Goal: Task Accomplishment & Management: Use online tool/utility

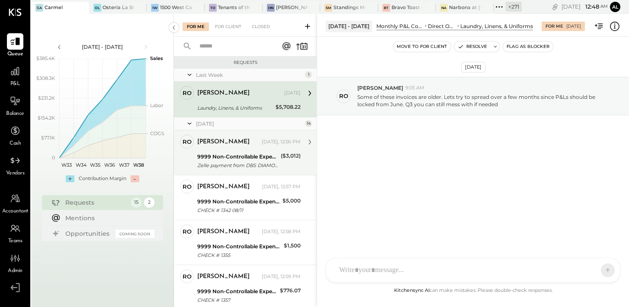
click at [253, 168] on div "Zelle payment from DBS DIAMONDS INC BAChfpv9ez42" at bounding box center [237, 165] width 81 height 9
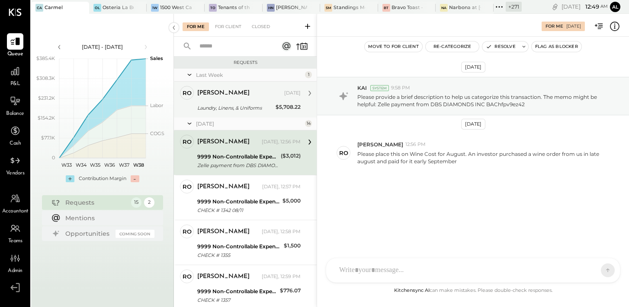
click at [235, 117] on div "ro ronnie Owner ronnie Sep 15, 2025 Laundry, Linens, & Uniforms $5,708.22 Some …" at bounding box center [245, 100] width 143 height 36
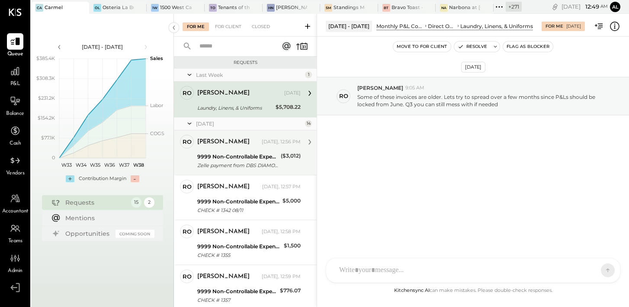
click at [240, 152] on div "9999 Non-Controllable Expenses:Other Income and Expenses:To Be Classified Zelle…" at bounding box center [237, 161] width 81 height 19
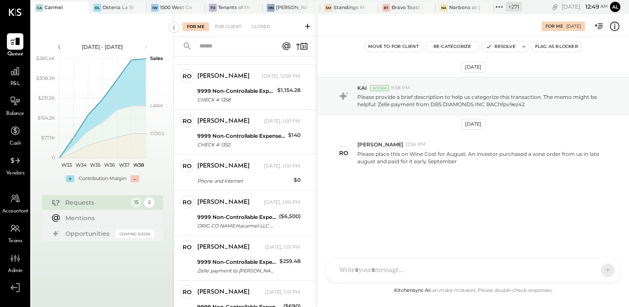
scroll to position [245, 0]
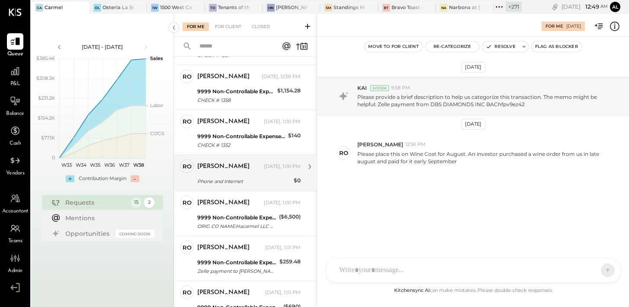
click at [252, 171] on div "ronnie Yesterday, 1:00 PM" at bounding box center [248, 167] width 103 height 12
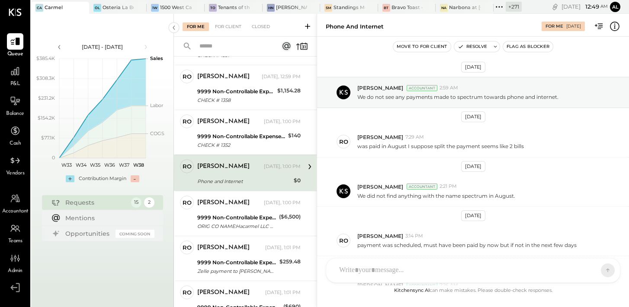
scroll to position [141, 0]
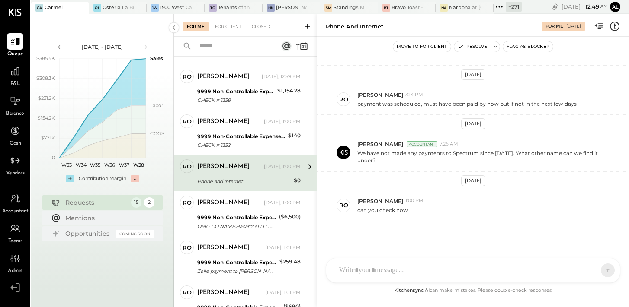
click at [251, 176] on div "Phone and Internet" at bounding box center [244, 181] width 94 height 10
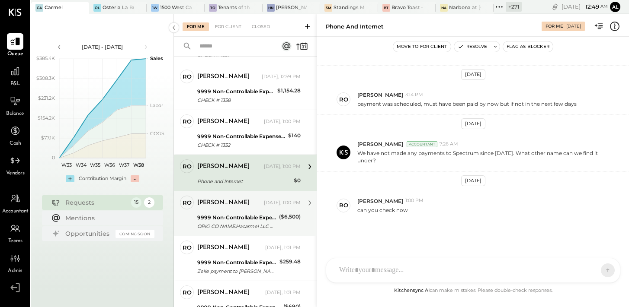
click at [245, 223] on div "ORIG CO NAME:Hacarmel LLC ORIG ID:XXXXXX8768 DESC DATE: CO ENTRY DESCR:Payment …" at bounding box center [236, 226] width 79 height 9
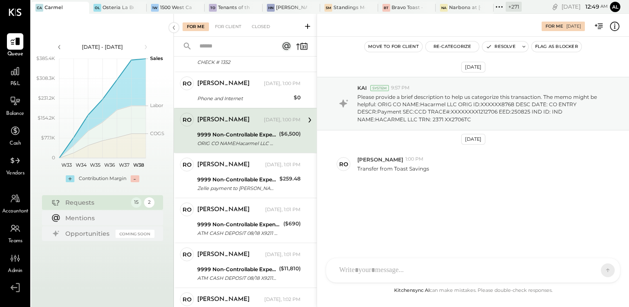
scroll to position [327, 0]
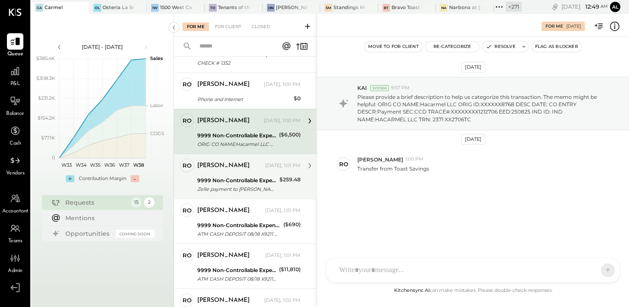
click at [236, 193] on div "Zelle payment to Ronnie Benarie JPM99blqkejv" at bounding box center [237, 189] width 80 height 9
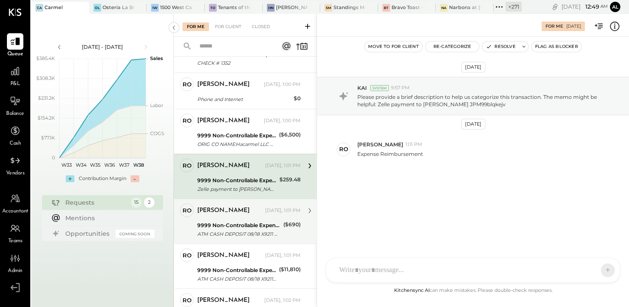
click at [236, 212] on div "ronnie" at bounding box center [230, 211] width 66 height 9
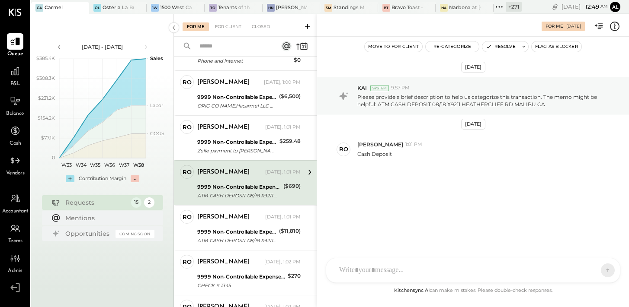
scroll to position [461, 0]
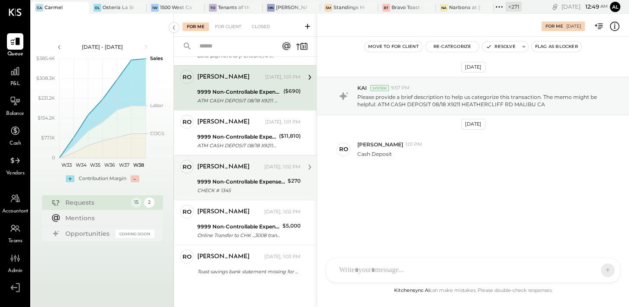
click at [247, 178] on div "9999 Non-Controllable Expenses:Other Income and Expenses:To Be Classified" at bounding box center [241, 182] width 88 height 9
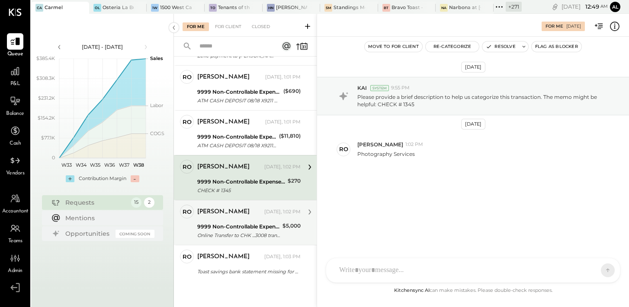
click at [247, 222] on div "9999 Non-Controllable Expenses:Other Income and Expenses:To Be Classified Onlin…" at bounding box center [238, 231] width 83 height 19
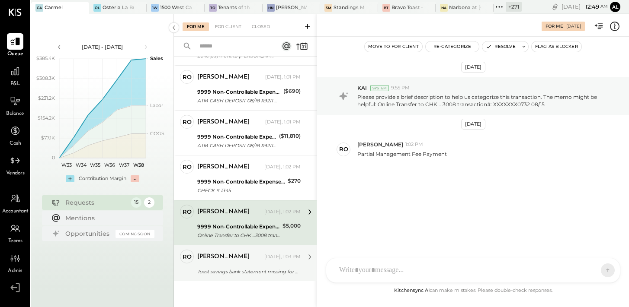
click at [246, 255] on div "ronnie" at bounding box center [229, 257] width 65 height 9
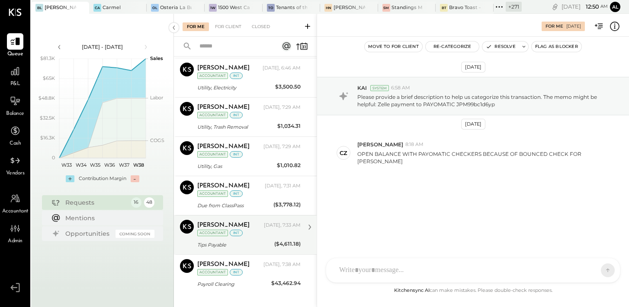
scroll to position [530, 0]
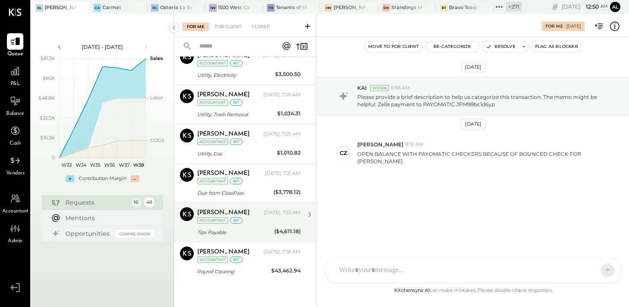
click at [253, 217] on div "[PERSON_NAME]" at bounding box center [229, 213] width 65 height 9
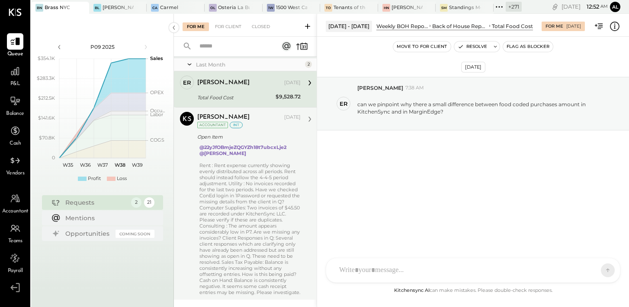
scroll to position [12, 0]
click at [275, 212] on div "Rent : Rent expense currently showing evenly distributed across all periods. Re…" at bounding box center [249, 227] width 101 height 133
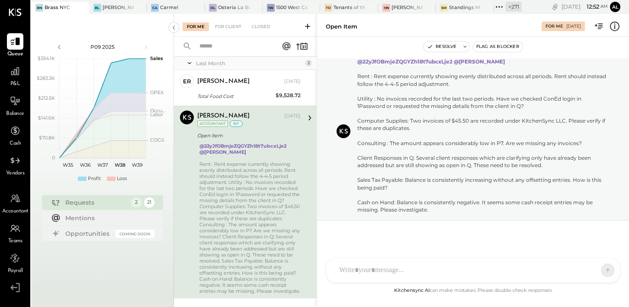
scroll to position [35, 0]
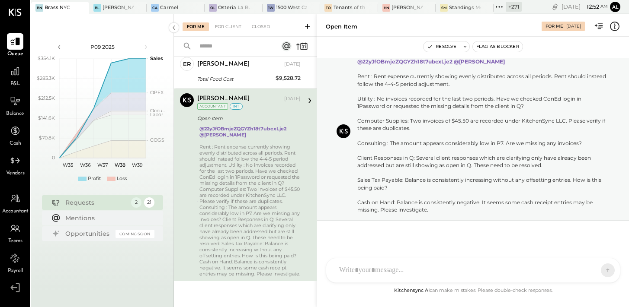
click at [478, 267] on div at bounding box center [473, 271] width 294 height 24
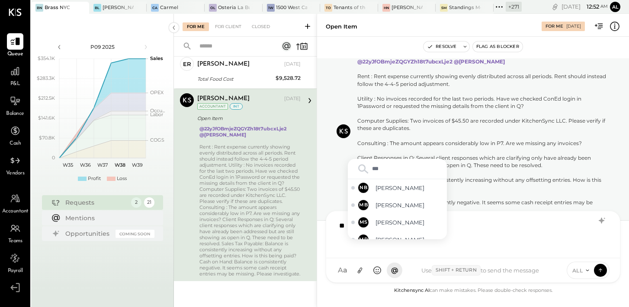
type input "****"
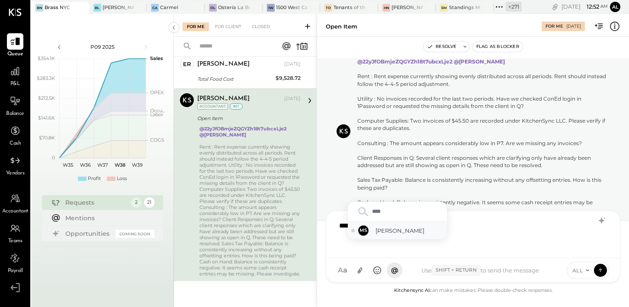
click at [388, 230] on span "[PERSON_NAME]" at bounding box center [409, 231] width 68 height 8
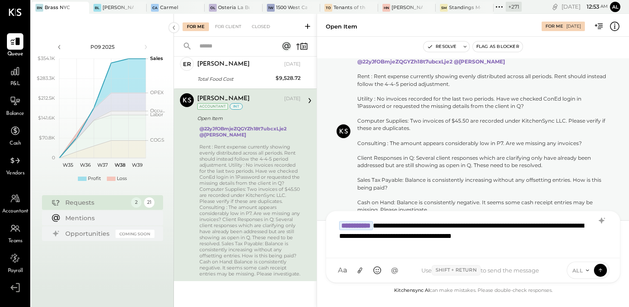
click at [586, 268] on icon at bounding box center [587, 270] width 7 height 7
click at [589, 251] on div "INTERNAL" at bounding box center [592, 249] width 51 height 14
click at [600, 268] on icon at bounding box center [600, 270] width 8 height 9
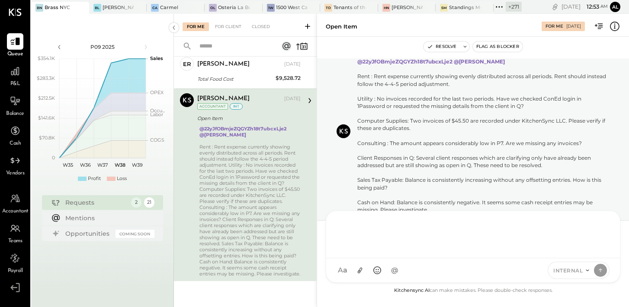
scroll to position [0, 0]
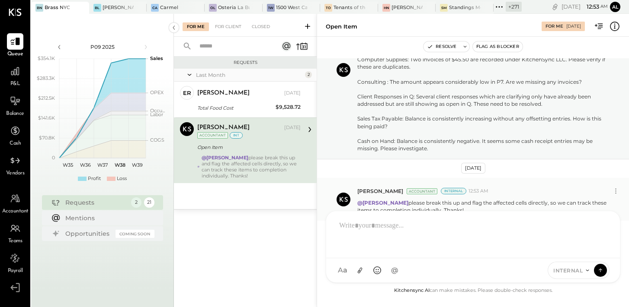
click at [545, 189] on div "[PERSON_NAME] Accountant Internal 12:53 AM" at bounding box center [483, 191] width 252 height 7
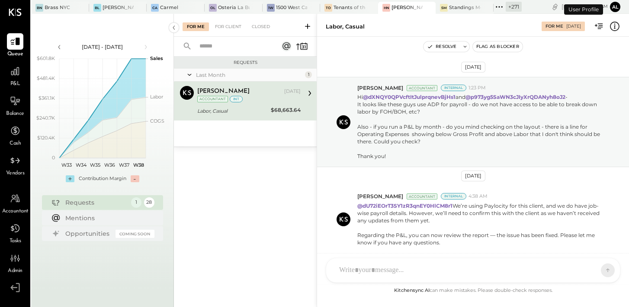
scroll to position [113, 0]
